Goal: Transaction & Acquisition: Purchase product/service

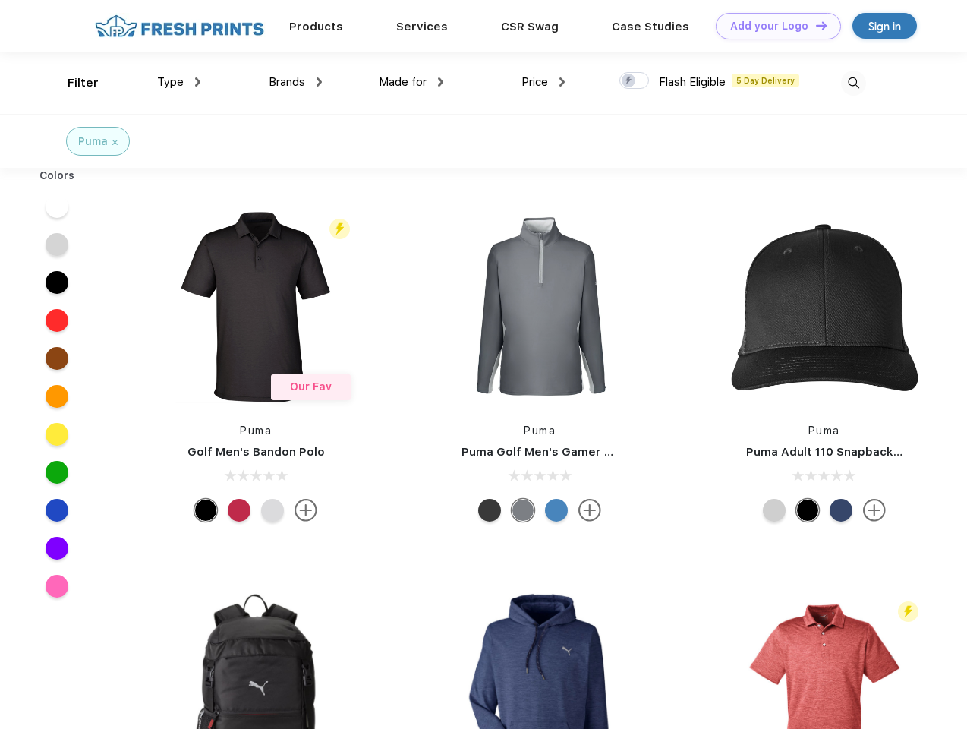
click at [773, 26] on link "Add your Logo Design Tool" at bounding box center [778, 26] width 125 height 27
click at [0, 0] on div "Design Tool" at bounding box center [0, 0] width 0 height 0
click at [815, 25] on link "Add your Logo Design Tool" at bounding box center [778, 26] width 125 height 27
click at [73, 83] on div "Filter" at bounding box center [83, 82] width 31 height 17
click at [179, 82] on span "Type" at bounding box center [170, 82] width 27 height 14
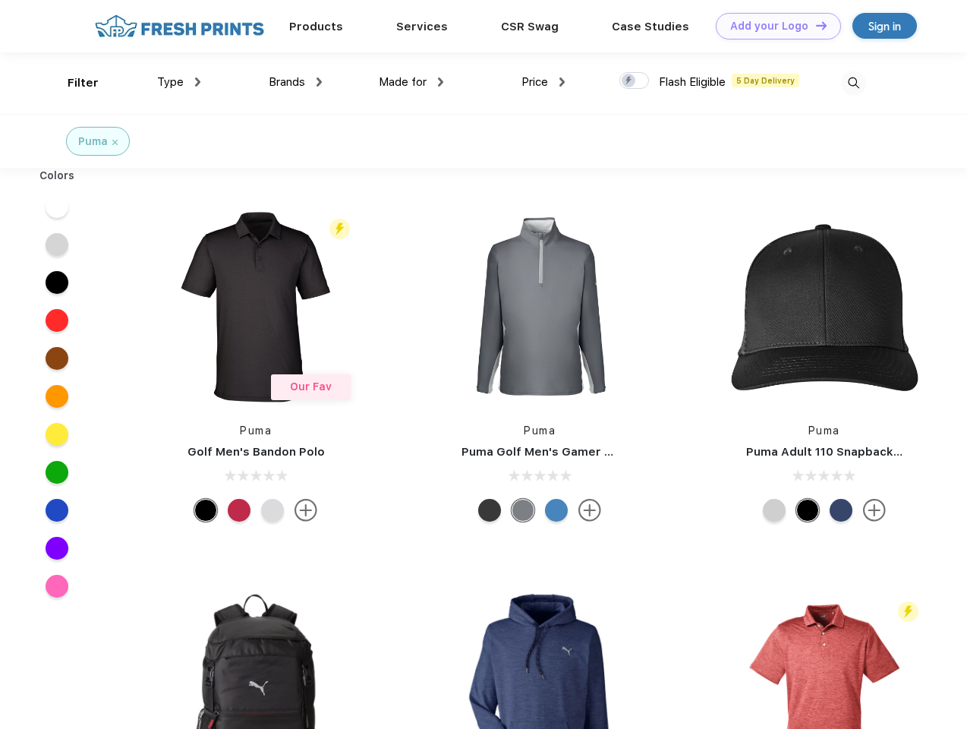
click at [295, 82] on span "Brands" at bounding box center [287, 82] width 36 height 14
click at [411, 82] on span "Made for" at bounding box center [403, 82] width 48 height 14
click at [544, 82] on span "Price" at bounding box center [535, 82] width 27 height 14
click at [635, 81] on div at bounding box center [635, 80] width 30 height 17
click at [629, 81] on input "checkbox" at bounding box center [625, 76] width 10 height 10
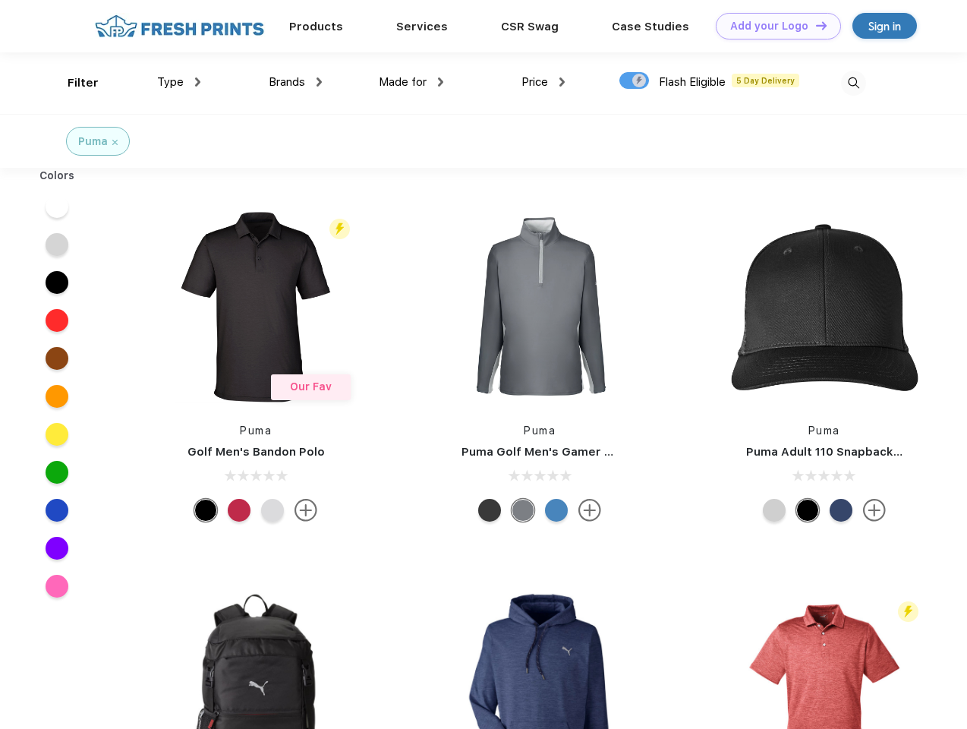
click at [853, 83] on img at bounding box center [853, 83] width 25 height 25
